Goal: Find specific page/section: Find specific page/section

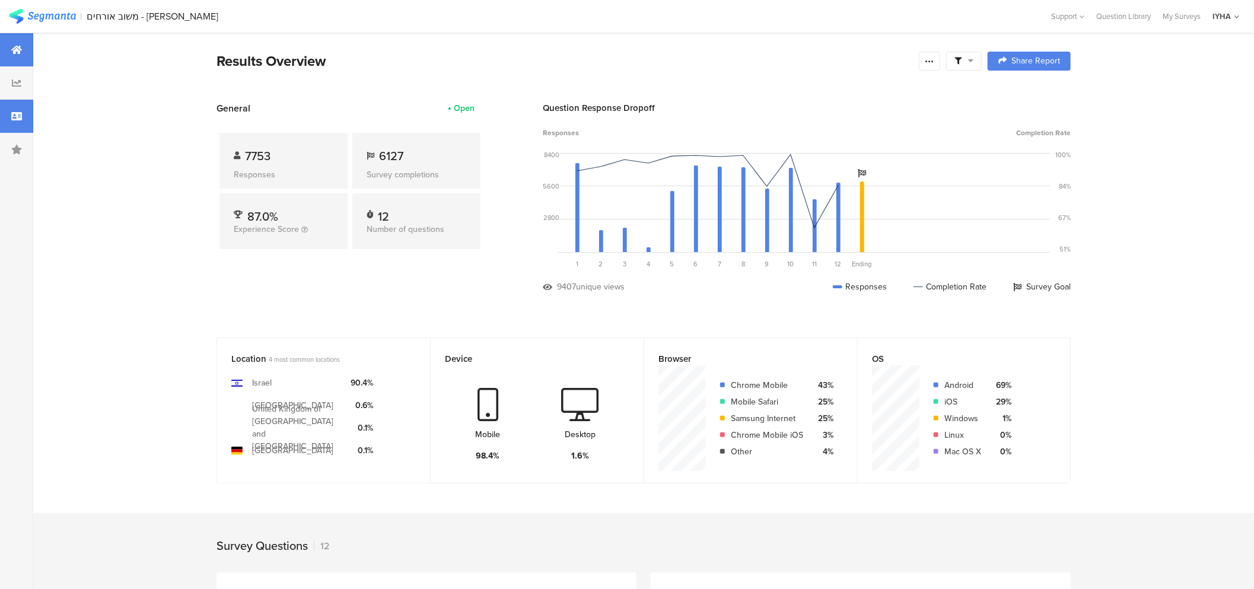
click at [18, 121] on div at bounding box center [16, 116] width 33 height 33
